Goal: Task Accomplishment & Management: Complete application form

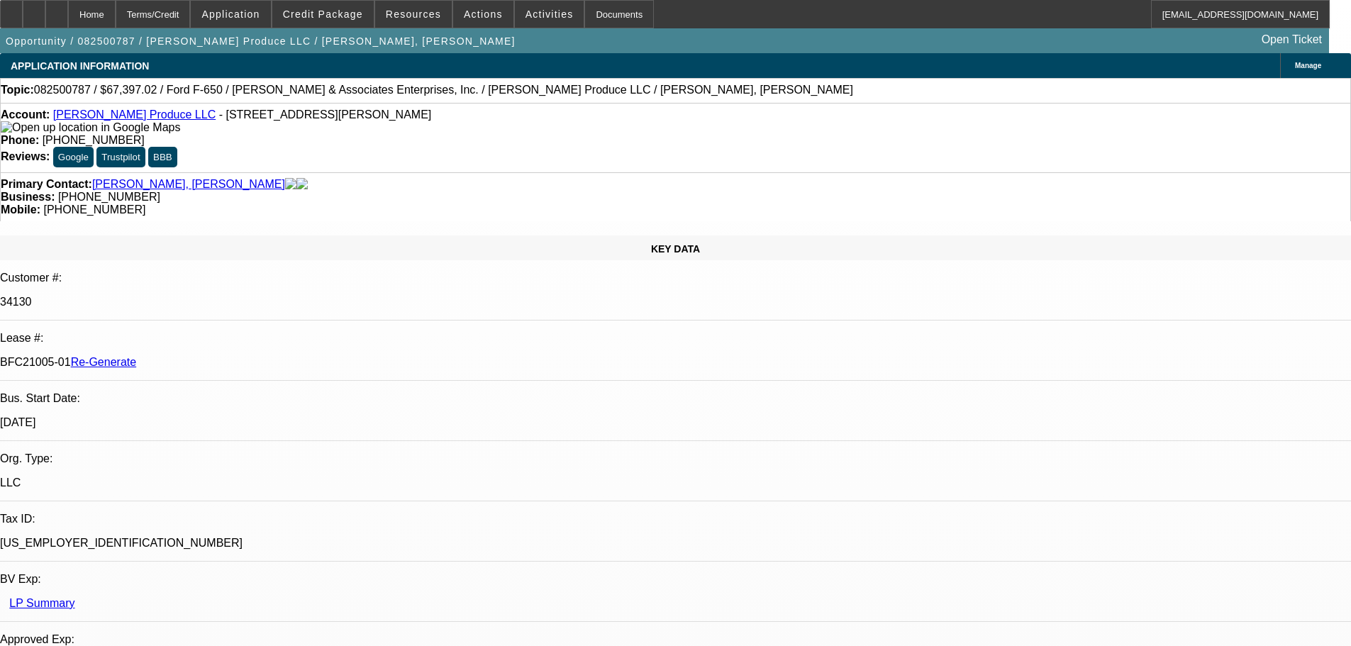
select select "4"
select select "0"
select select "6"
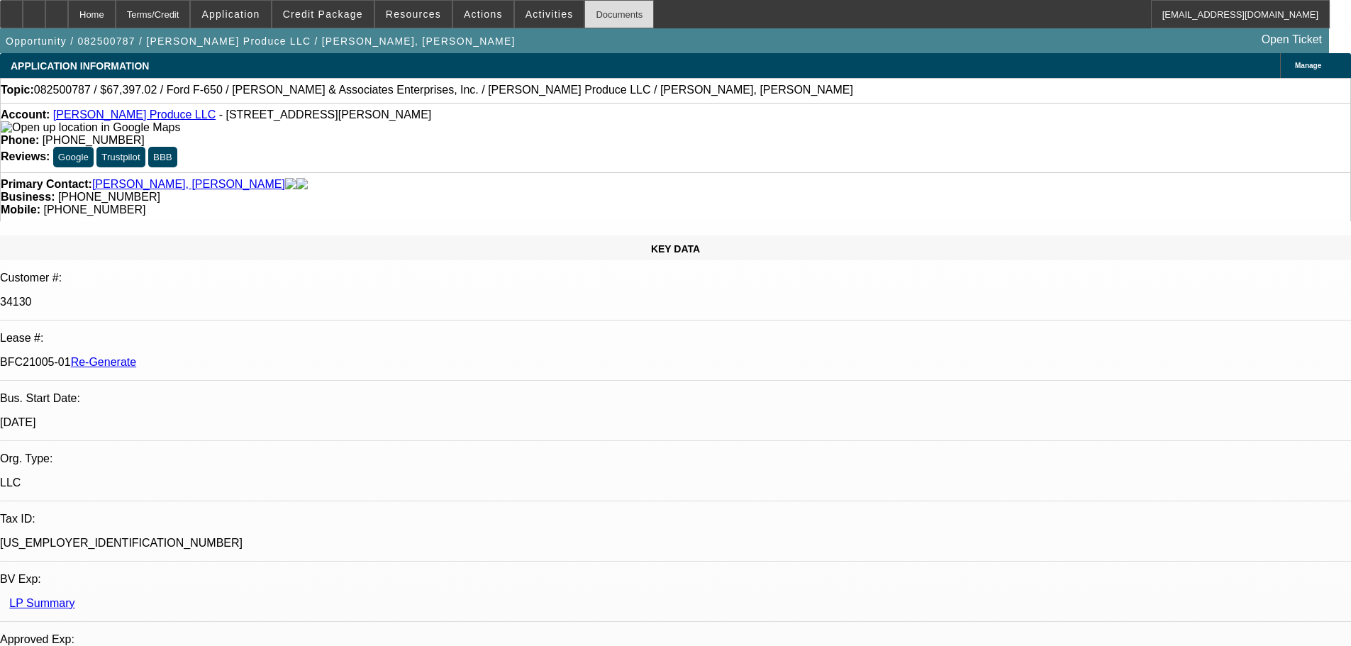
click at [600, 14] on div "Documents" at bounding box center [618, 14] width 69 height 28
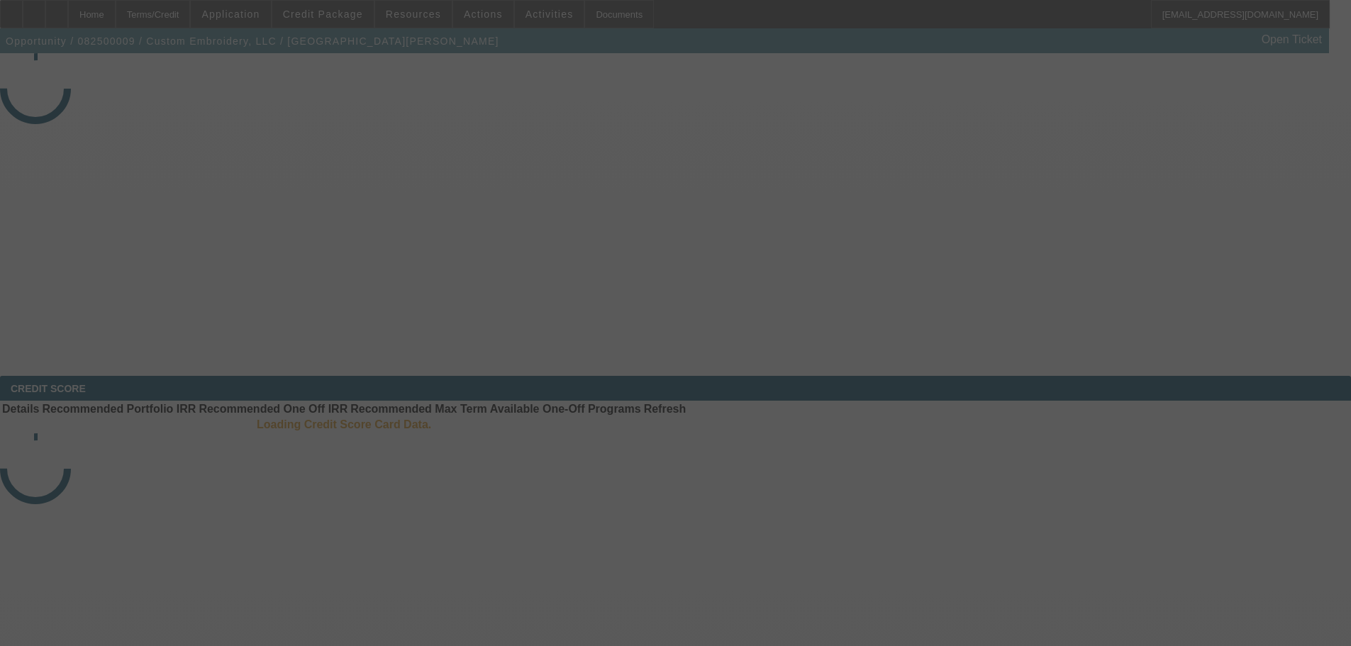
select select "3"
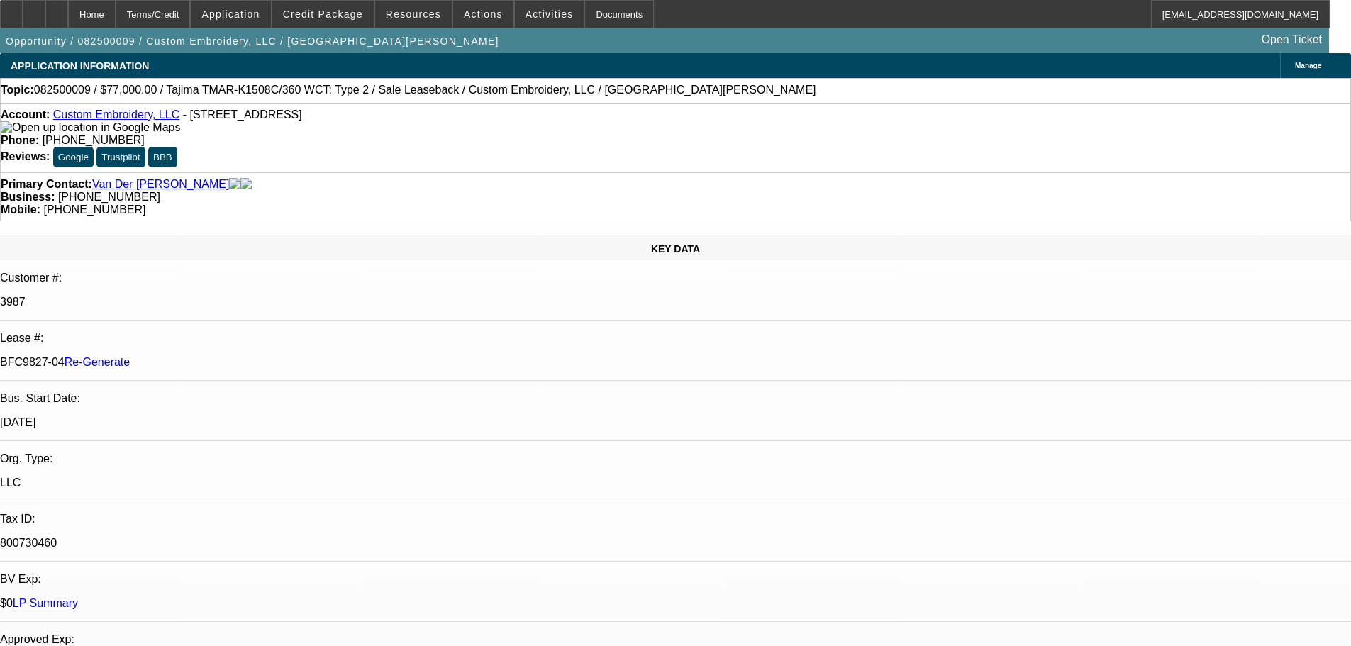
select select "0"
select select "2"
select select "0"
select select "2"
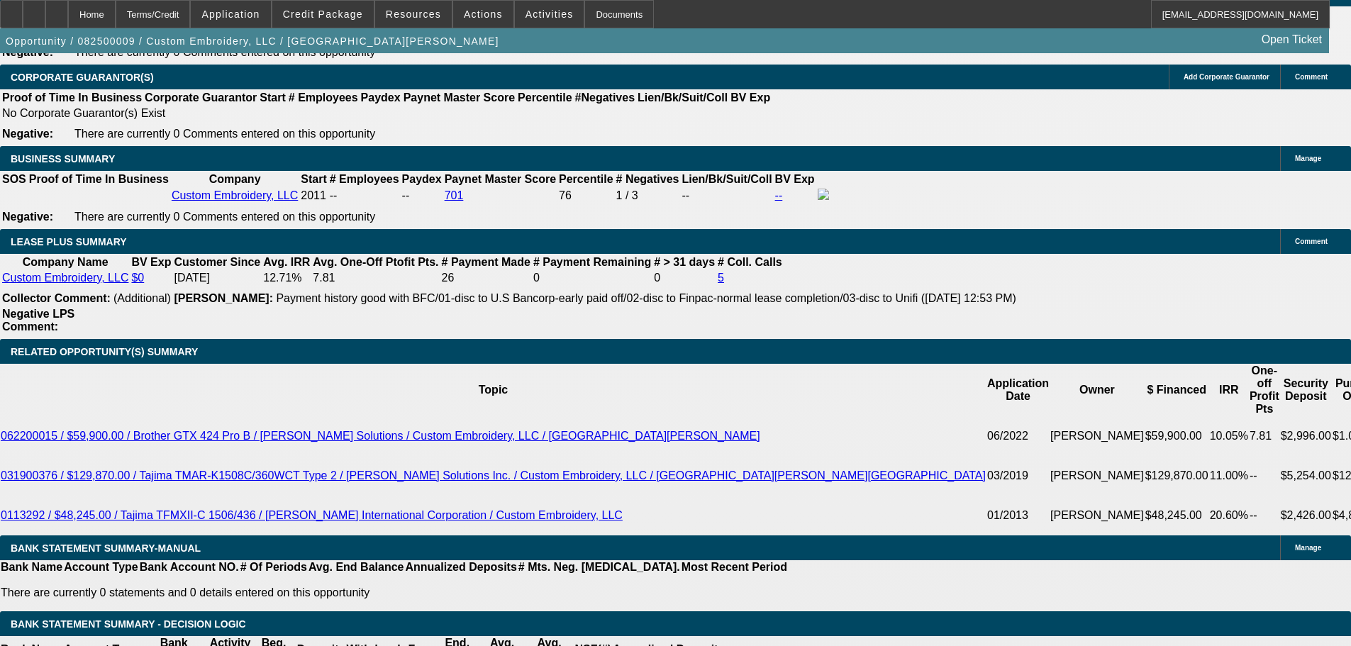
scroll to position [2280, 0]
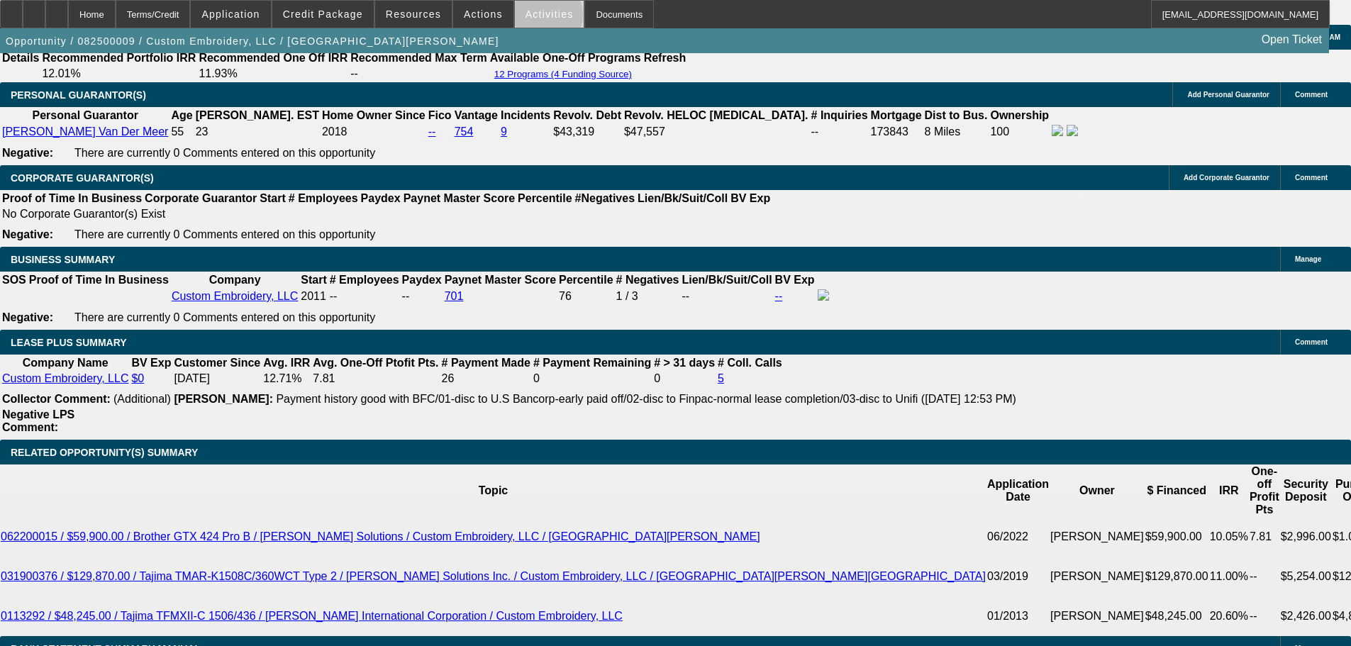
click at [533, 18] on span "Activities" at bounding box center [549, 14] width 48 height 11
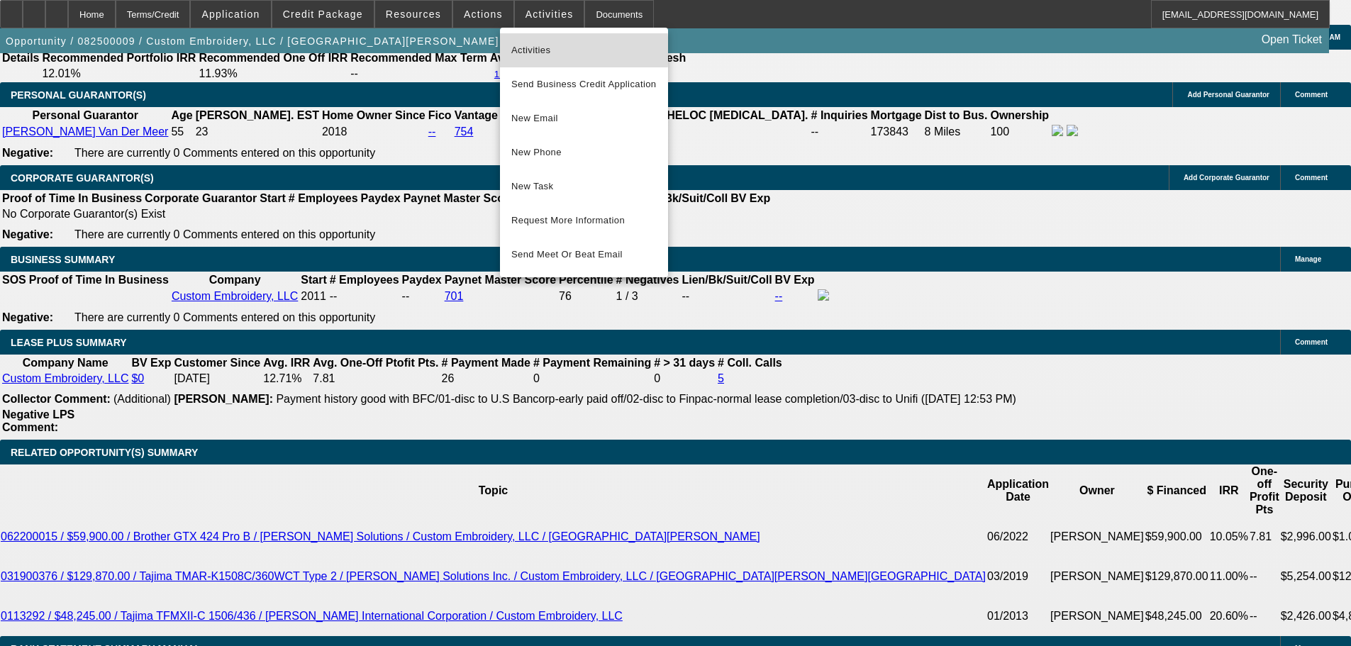
click at [528, 51] on span "Activities" at bounding box center [583, 50] width 145 height 17
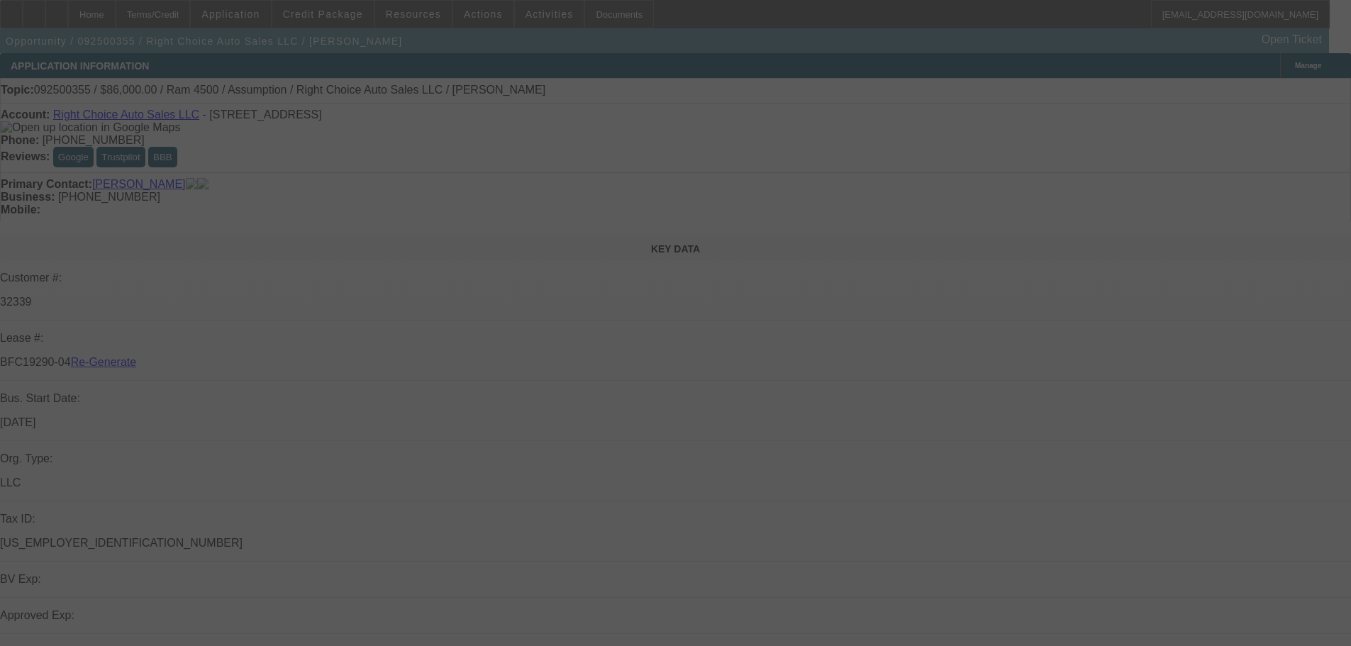
select select "3"
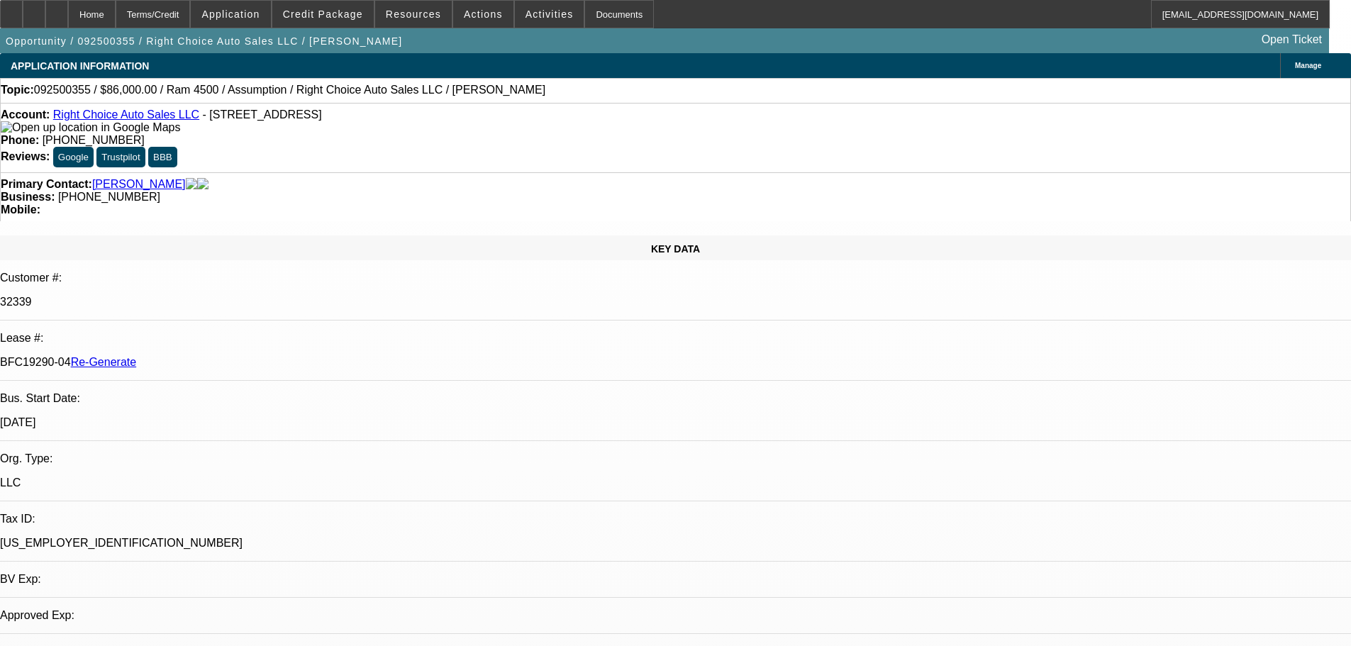
select select "0"
select select "2"
select select "0"
select select "4"
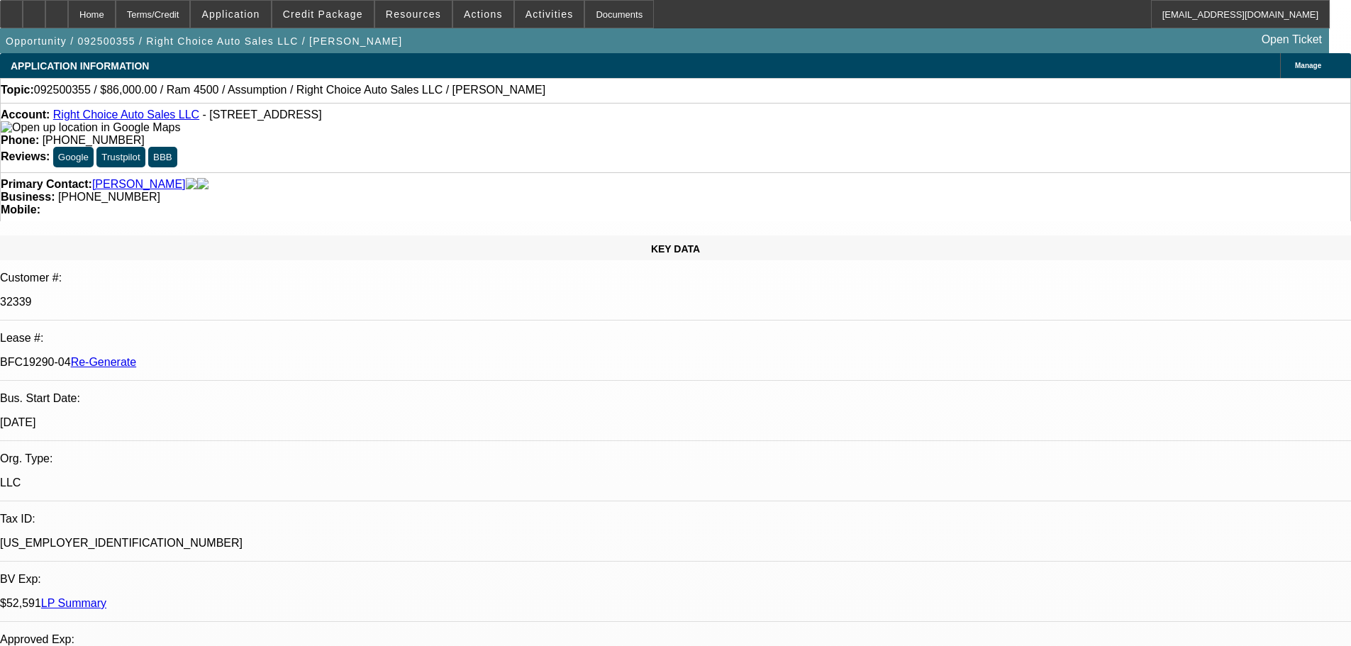
click at [533, 33] on div "Opportunity / 092500355 / Right Choice Auto Sales LLC / Jones, James Open Ticket" at bounding box center [664, 40] width 1329 height 25
click at [533, 14] on span "Activities" at bounding box center [549, 14] width 48 height 11
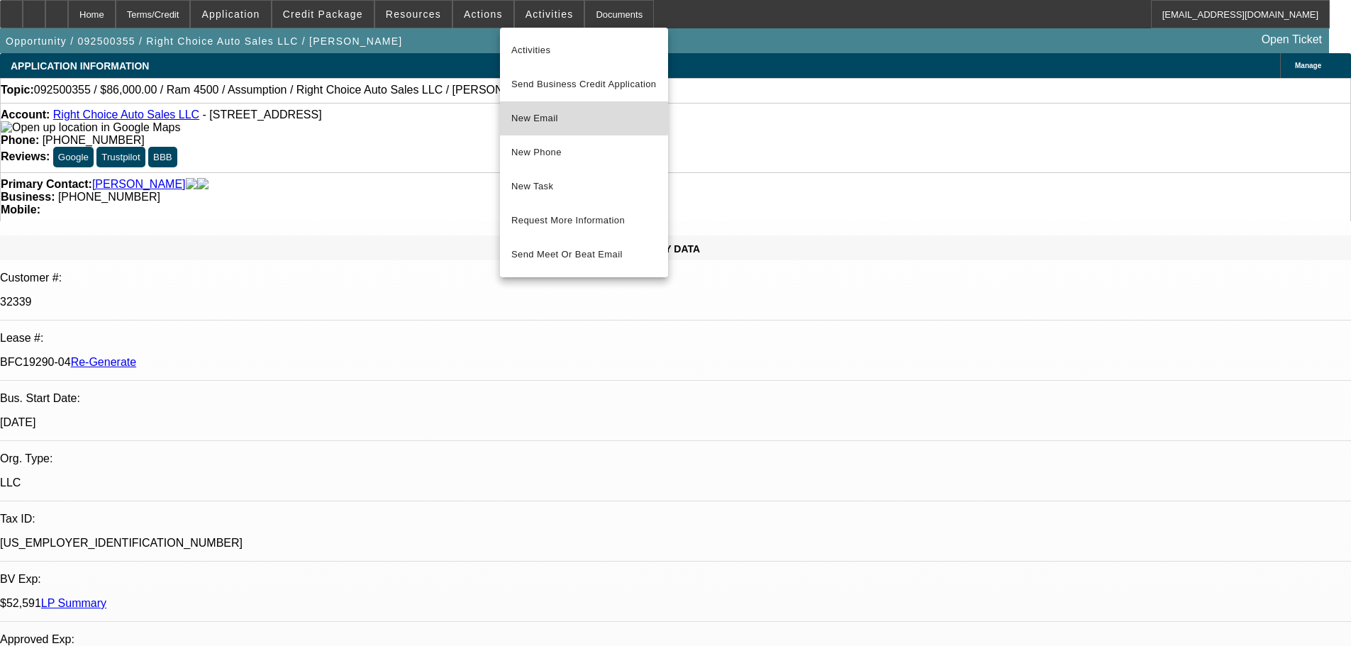
click at [562, 116] on span "New Email" at bounding box center [583, 118] width 145 height 17
